Goal: Purchase product/service

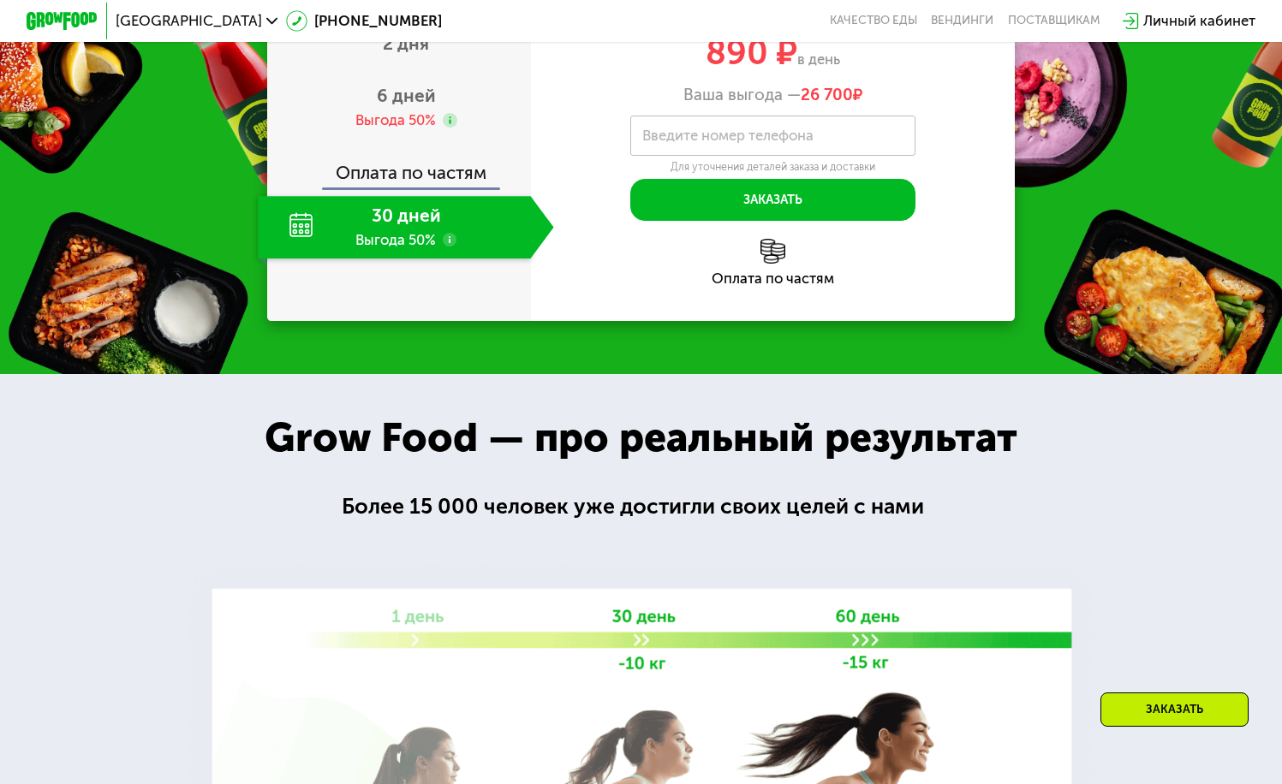
scroll to position [2038, 0]
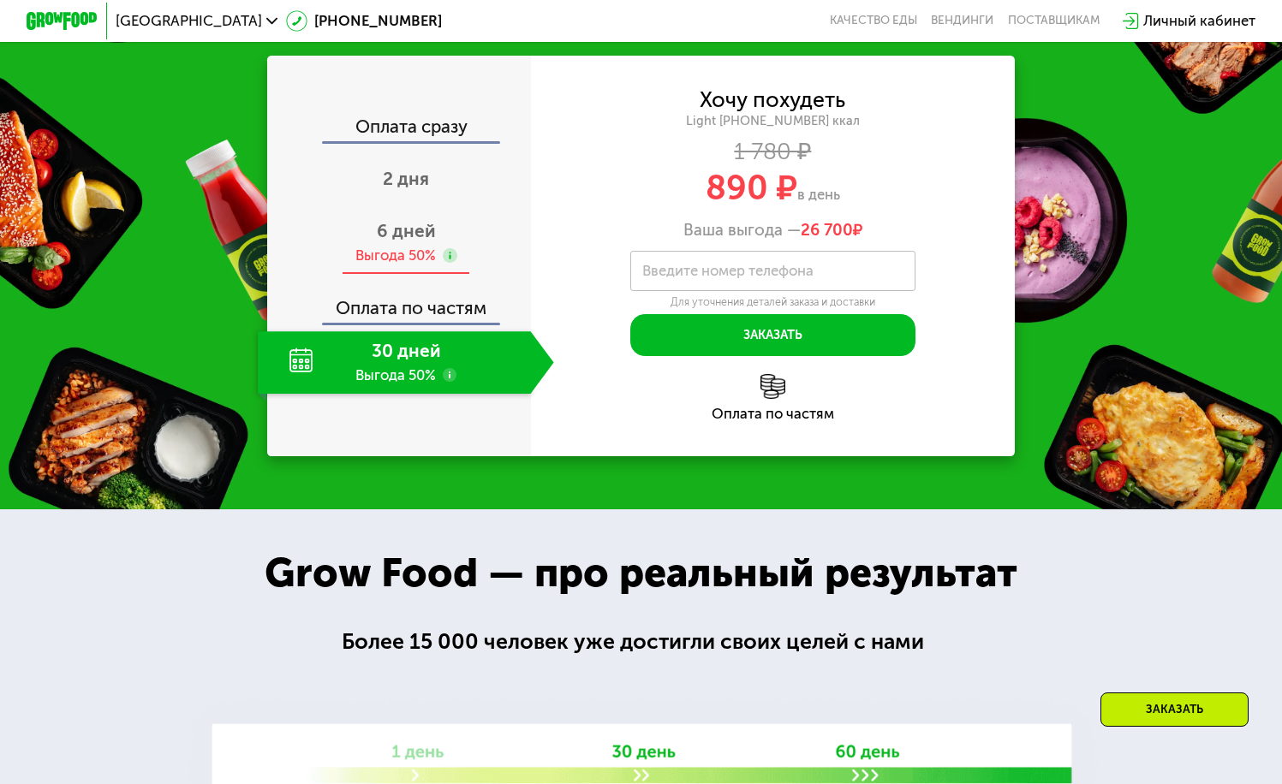
click at [408, 241] on span "6 дней" at bounding box center [406, 230] width 59 height 21
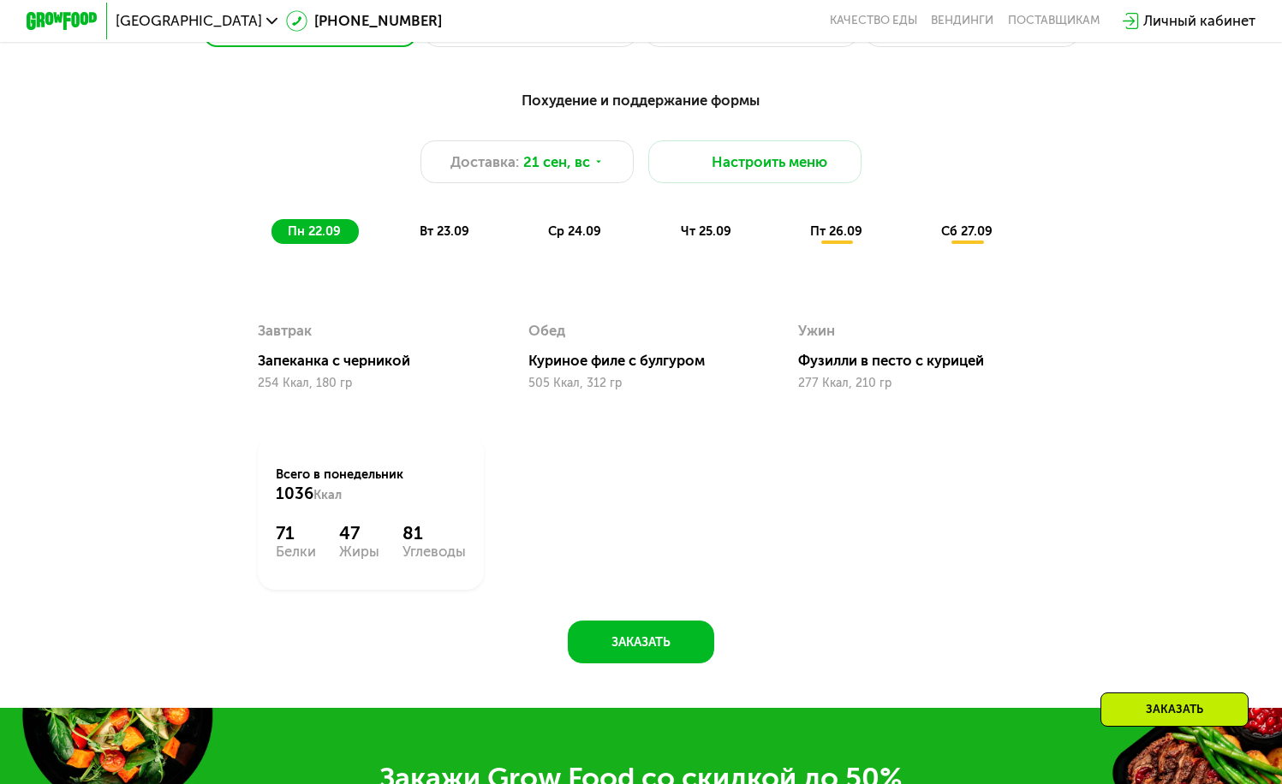
scroll to position [1100, 0]
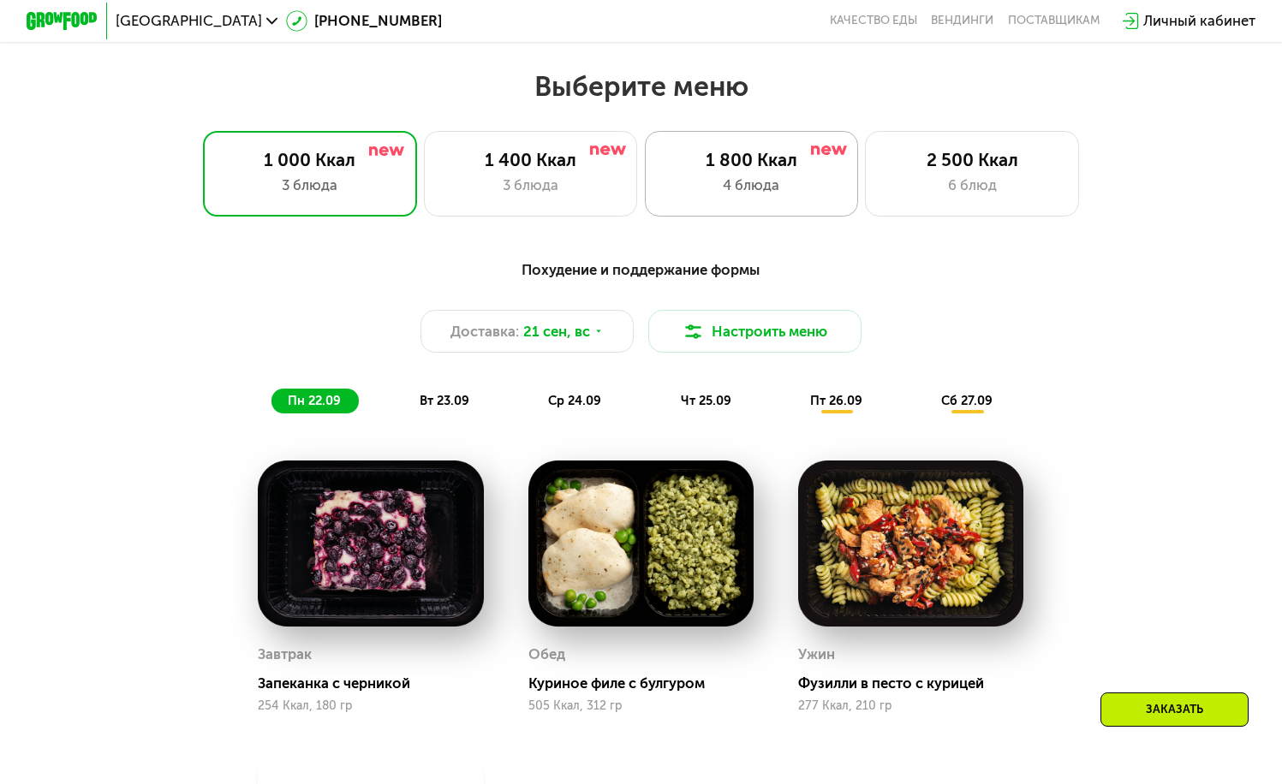
click at [822, 170] on div "1 800 Ккал" at bounding box center [751, 160] width 176 height 21
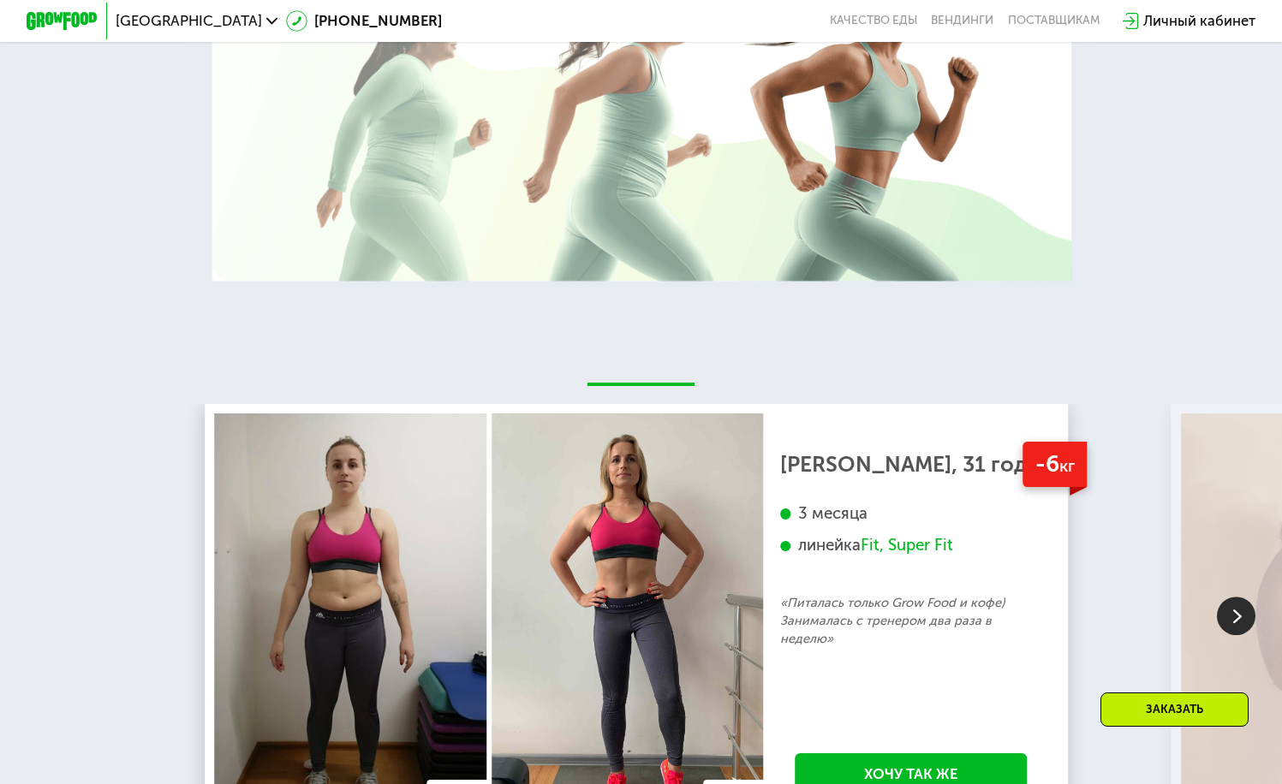
scroll to position [3055, 0]
